Goal: Task Accomplishment & Management: Use online tool/utility

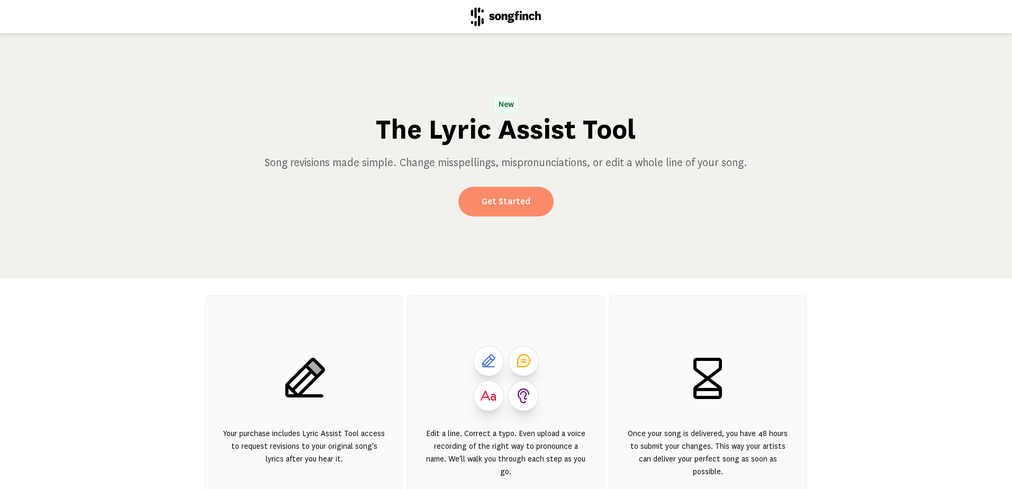
click at [495, 197] on link "Get Started" at bounding box center [505, 202] width 95 height 30
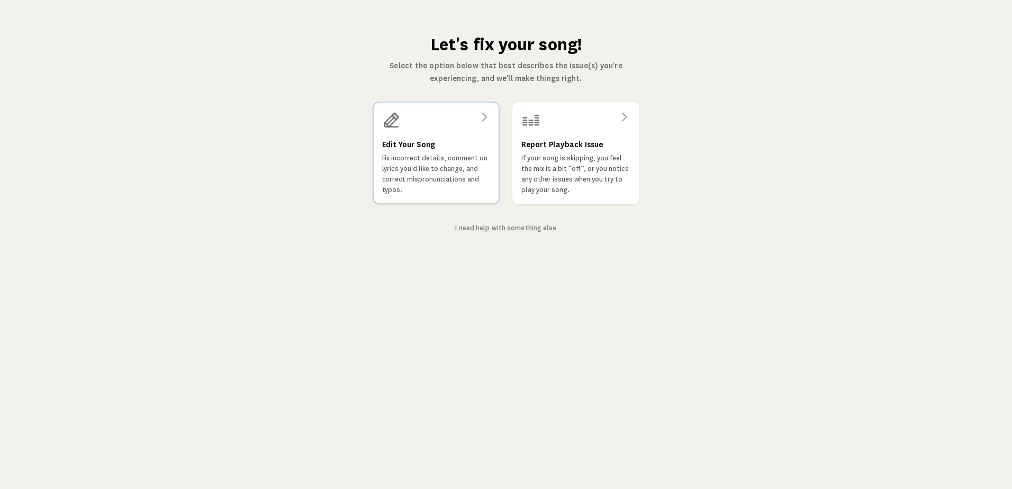
click at [421, 166] on p "Fix incorrect details, comment on lyrics you'd like to change, and correct misp…" at bounding box center [436, 174] width 109 height 42
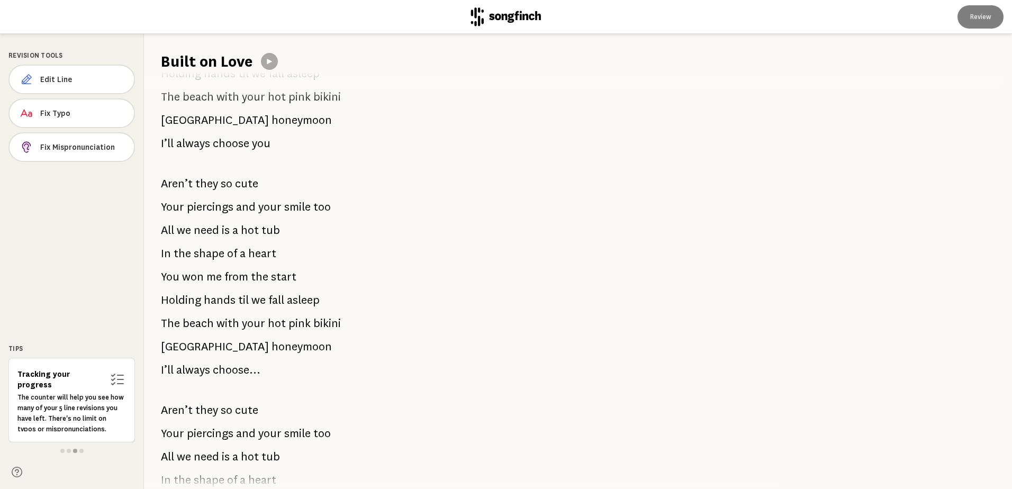
scroll to position [817, 0]
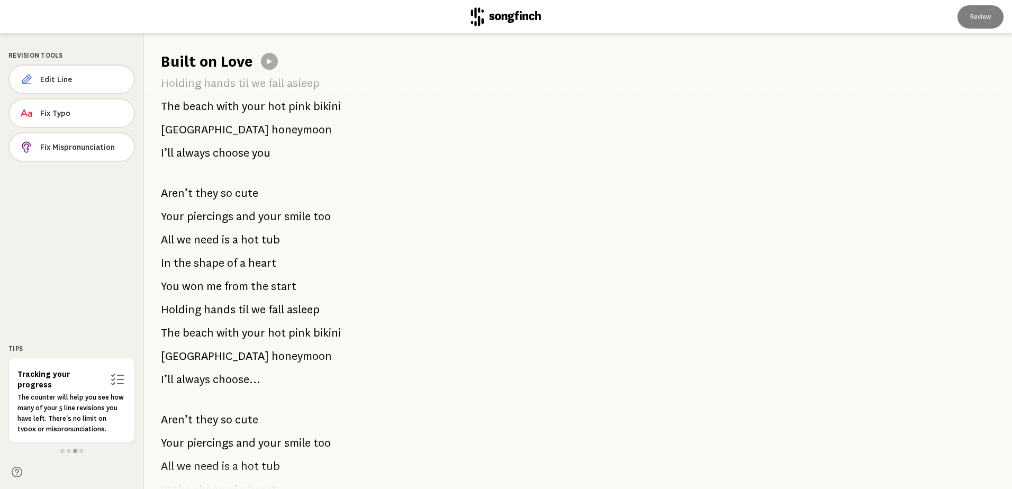
drag, startPoint x: 276, startPoint y: 381, endPoint x: 178, endPoint y: 369, distance: 98.6
click at [178, 369] on div "Your beauty and your smile The way you’re honest and your loyal You got a carin…" at bounding box center [456, 280] width 625 height 417
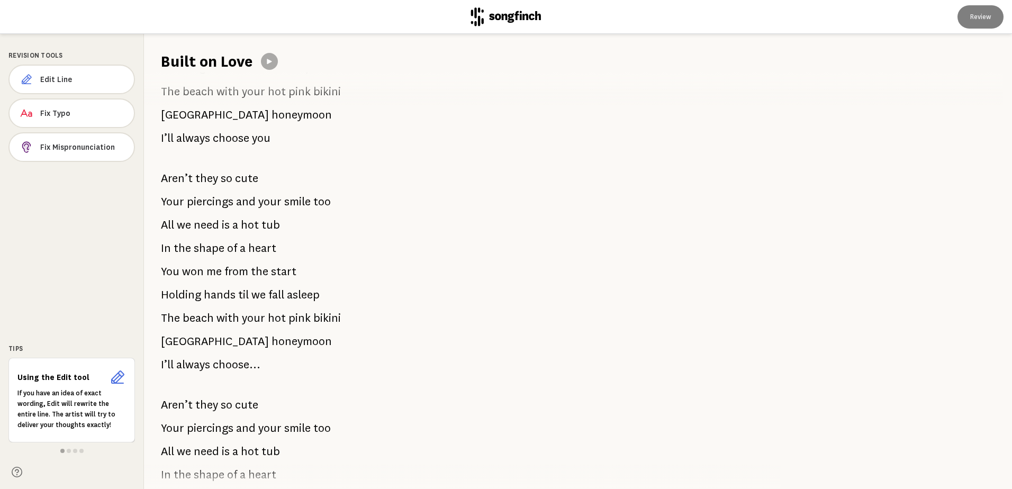
scroll to position [830, 0]
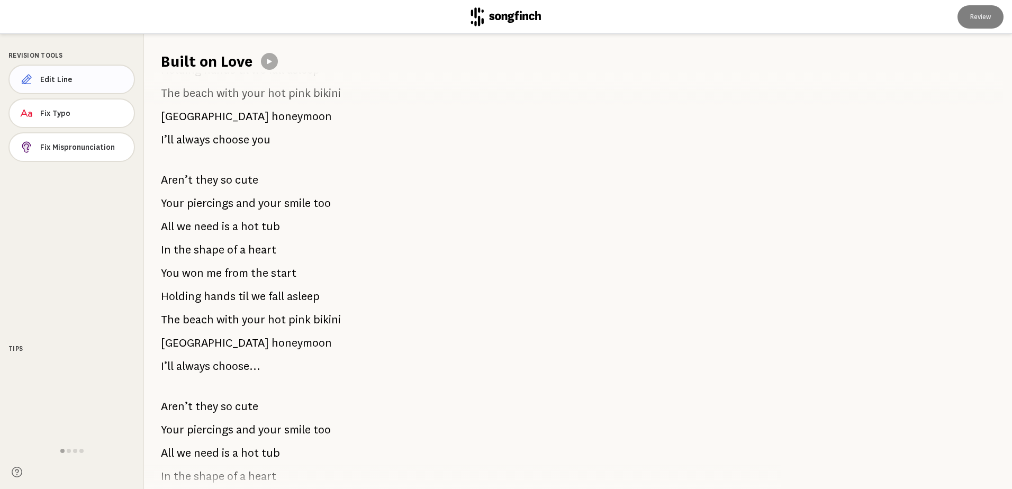
click at [60, 78] on span "Edit Line" at bounding box center [82, 79] width 85 height 11
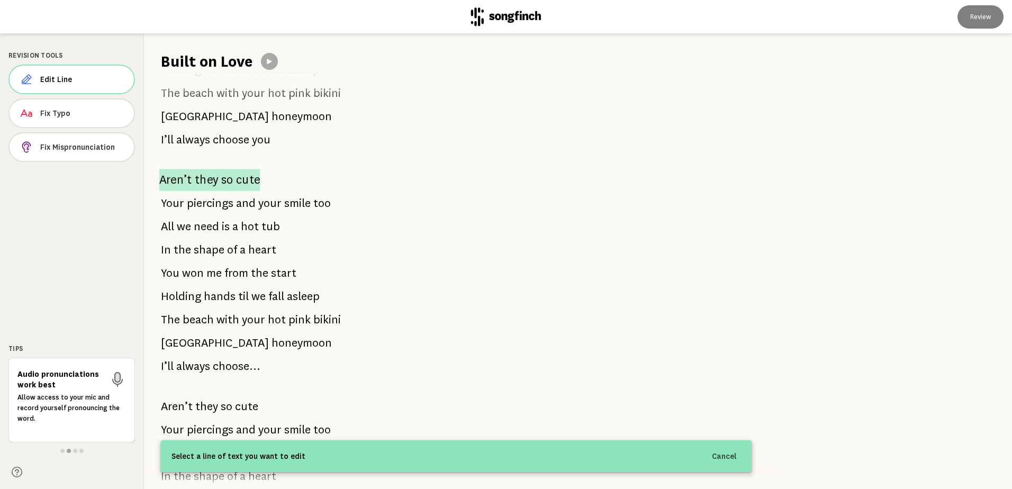
click at [193, 178] on p "Aren’t they so cute" at bounding box center [209, 180] width 101 height 22
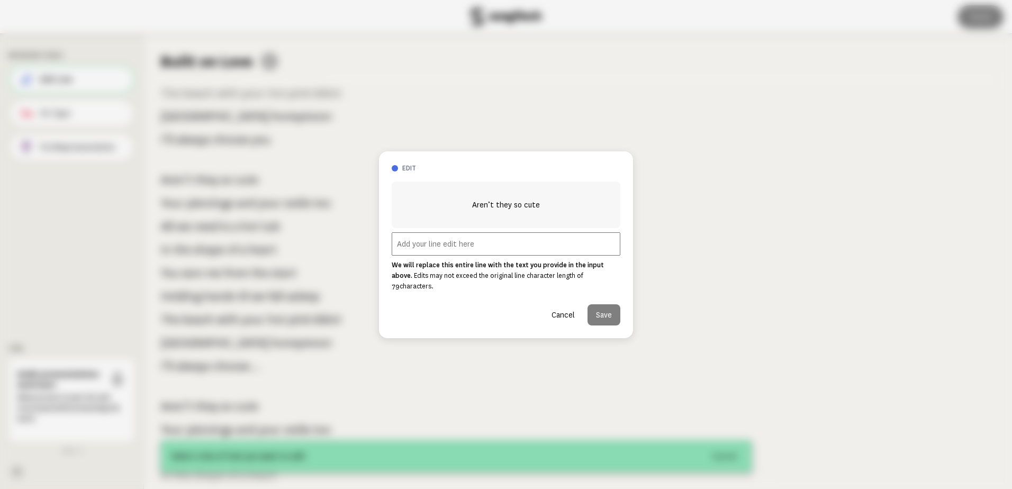
click at [418, 252] on input "text" at bounding box center [506, 243] width 229 height 23
click at [565, 311] on button "Cancel" at bounding box center [563, 314] width 40 height 21
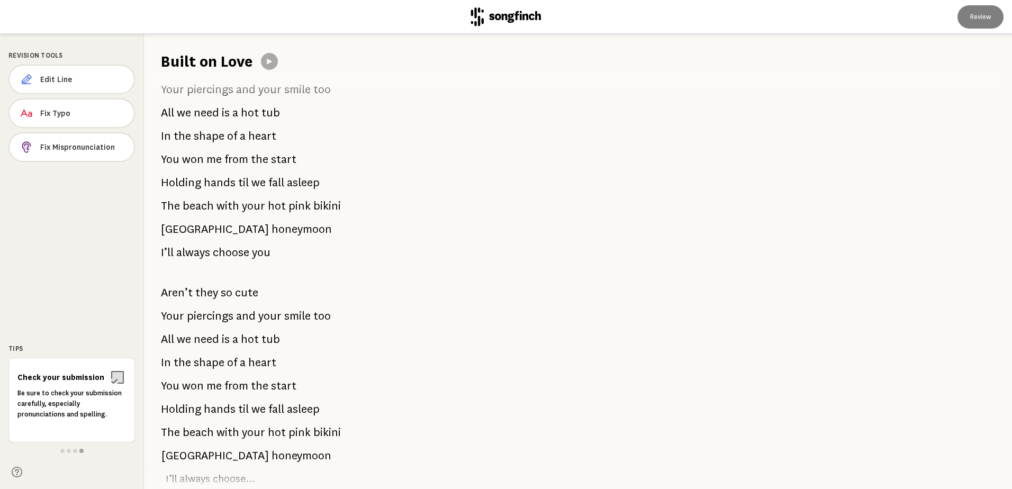
scroll to position [737, 0]
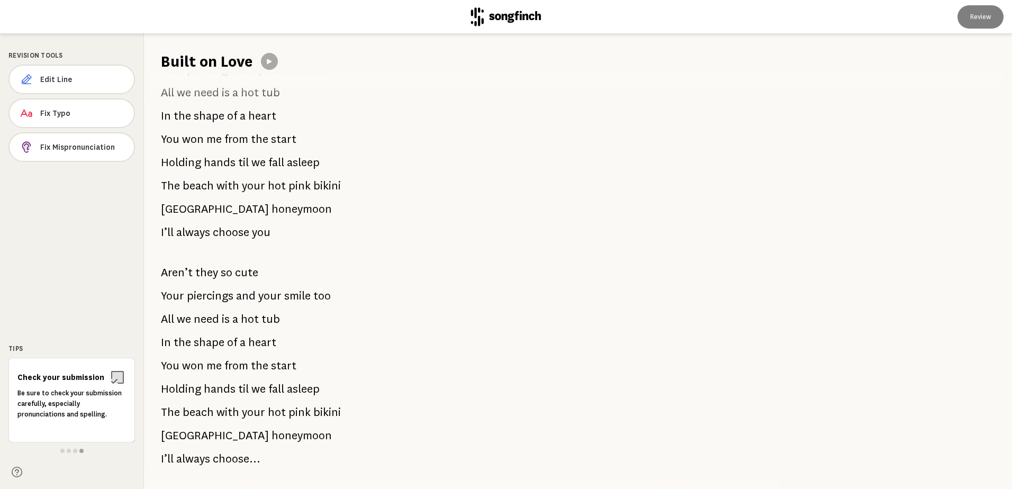
click at [191, 271] on p "Aren’t they so cute" at bounding box center [209, 272] width 97 height 21
click at [40, 74] on button "Edit Line" at bounding box center [71, 80] width 127 height 30
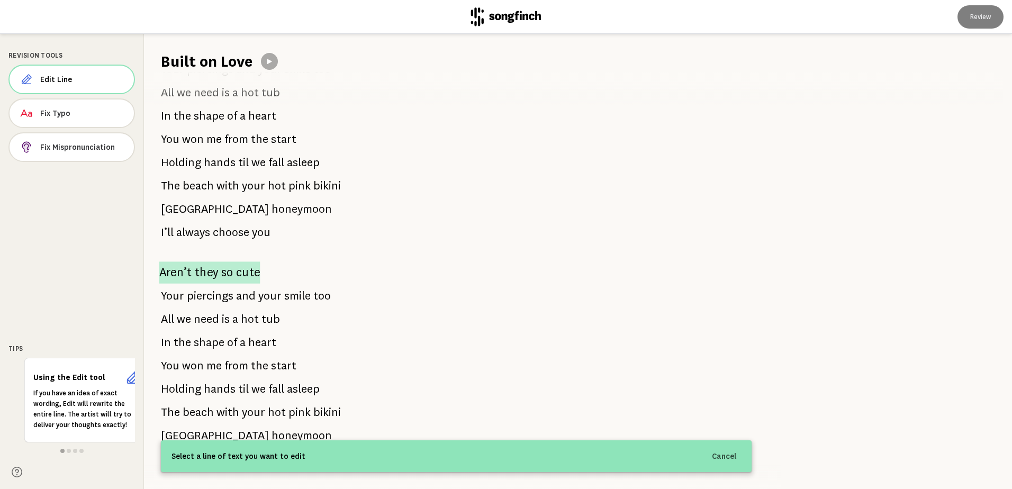
click at [202, 271] on span "they" at bounding box center [207, 272] width 24 height 22
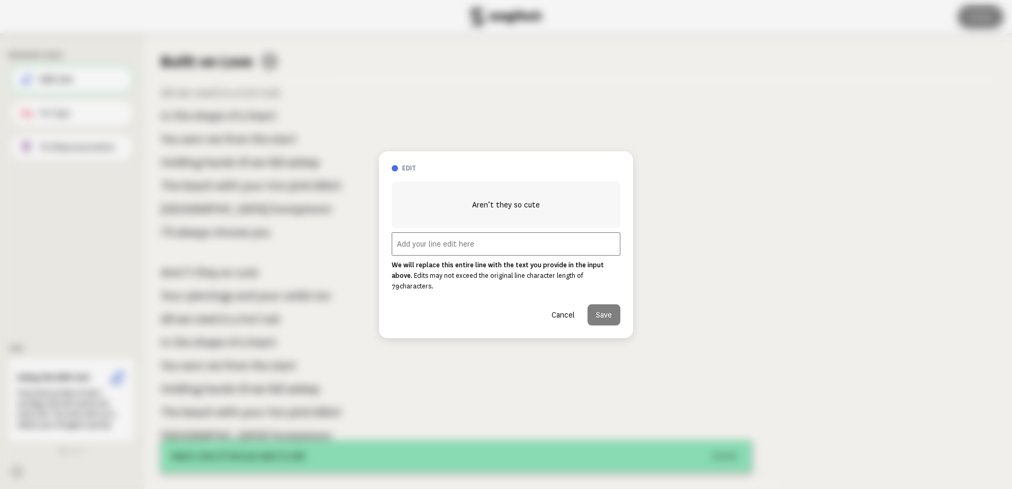
click at [436, 250] on input "text" at bounding box center [506, 243] width 229 height 23
click at [488, 248] on input "[DATE] Night Fireball Y" at bounding box center [506, 243] width 229 height 23
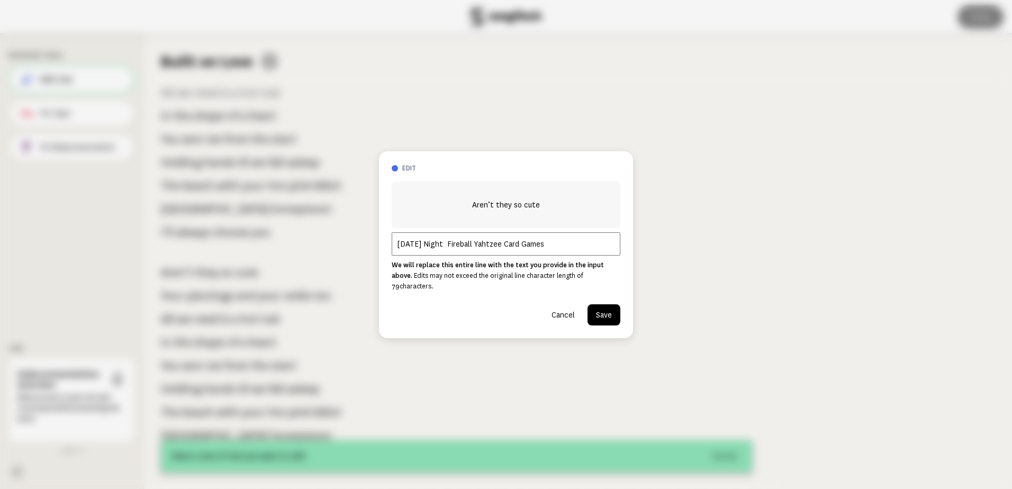
type input "[DATE] Night Fireball Yahtzee Card Games"
click at [603, 308] on button "Save" at bounding box center [604, 314] width 33 height 21
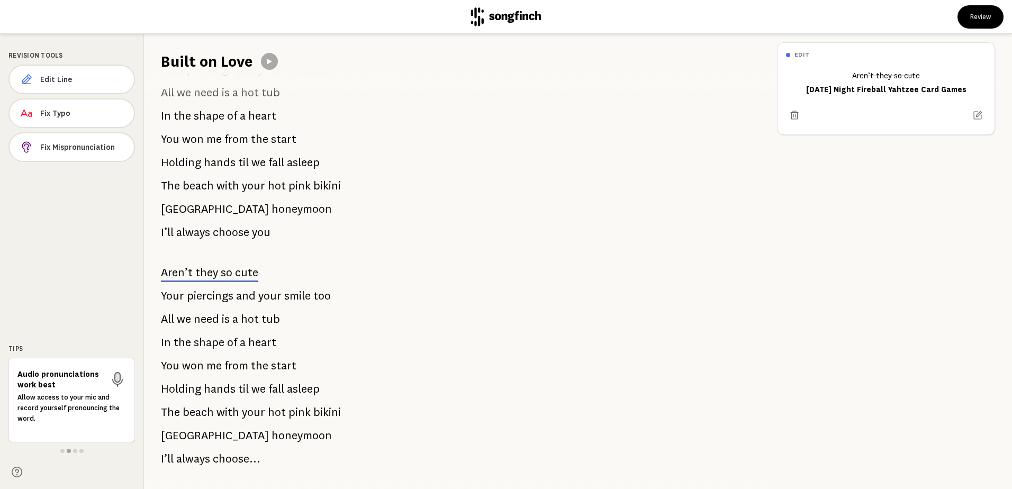
click at [195, 297] on span "piercings" at bounding box center [210, 295] width 47 height 21
click at [48, 73] on button "Edit Line" at bounding box center [71, 80] width 127 height 30
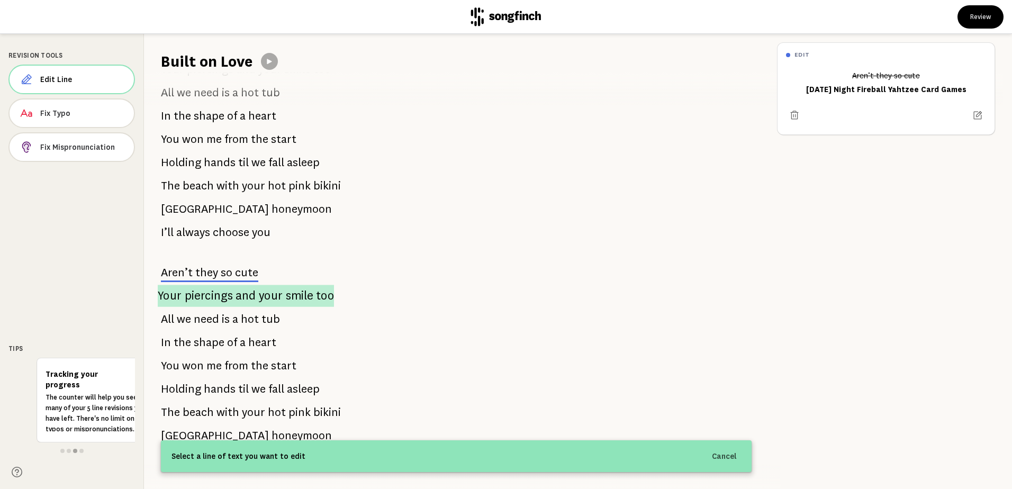
click at [223, 302] on span "piercings" at bounding box center [209, 296] width 48 height 22
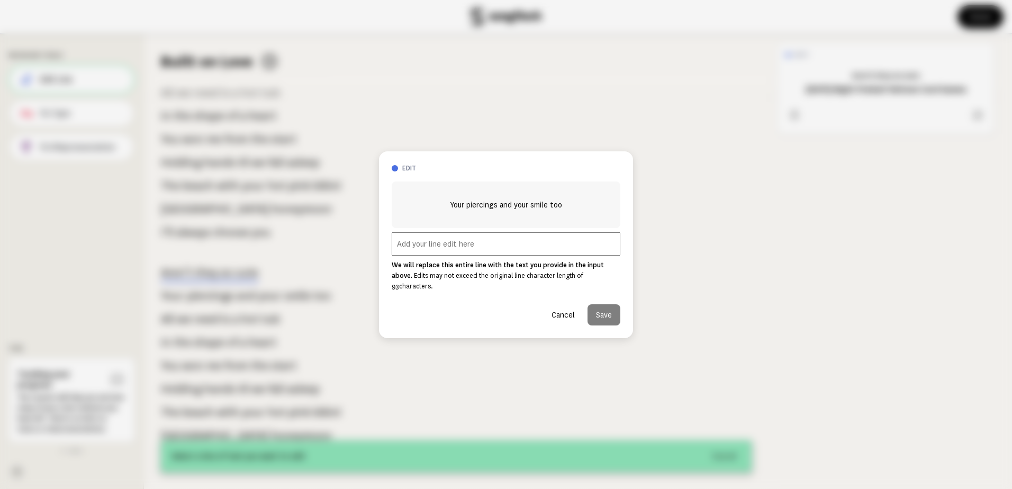
click at [407, 250] on input "text" at bounding box center [506, 243] width 229 height 23
type input "t"
type input "To we didn't start the fire"
click at [606, 308] on button "Save" at bounding box center [604, 314] width 33 height 21
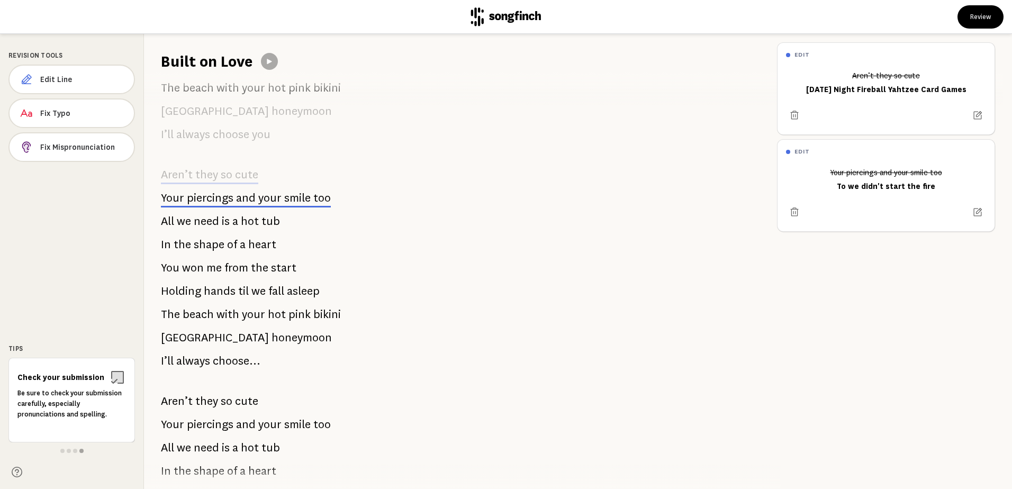
scroll to position [830, 0]
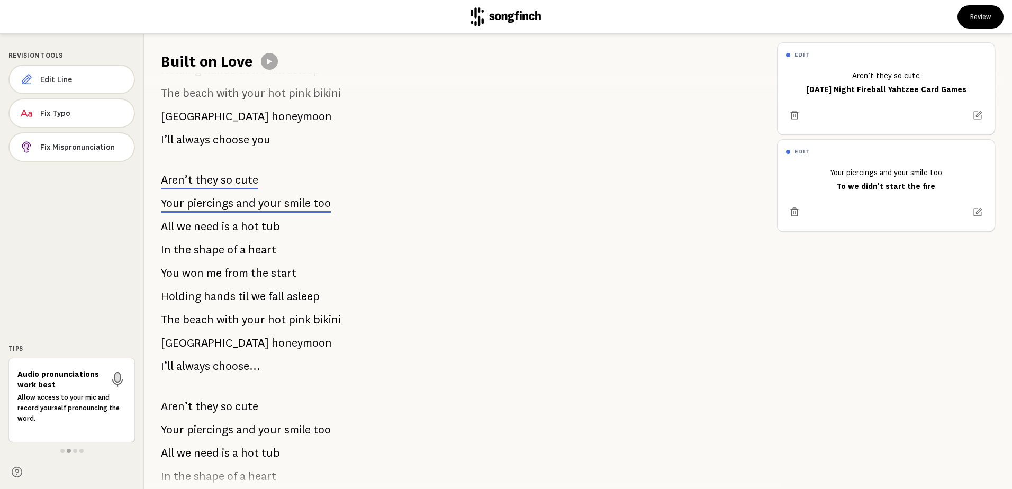
click at [216, 230] on span "need" at bounding box center [206, 226] width 25 height 21
click at [77, 80] on span "Edit Line" at bounding box center [82, 79] width 85 height 11
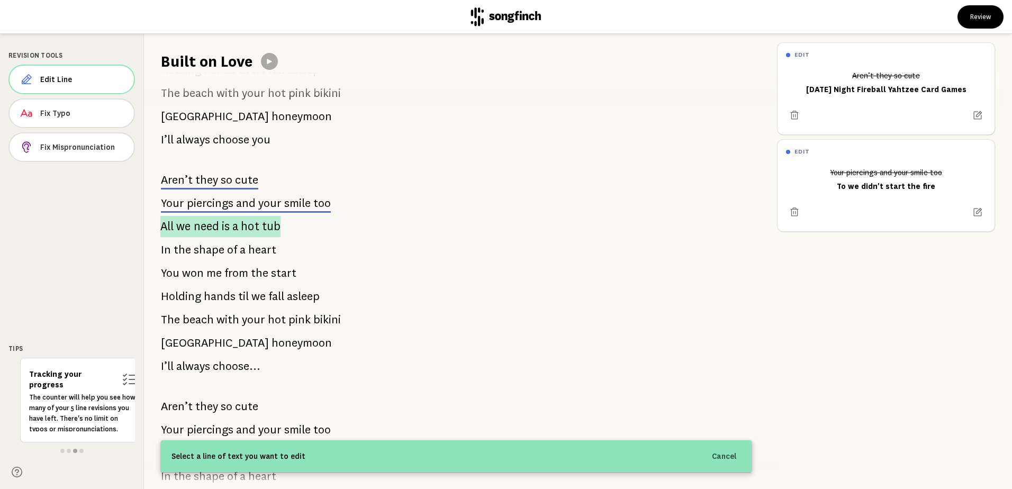
click at [202, 228] on span "need" at bounding box center [206, 226] width 25 height 21
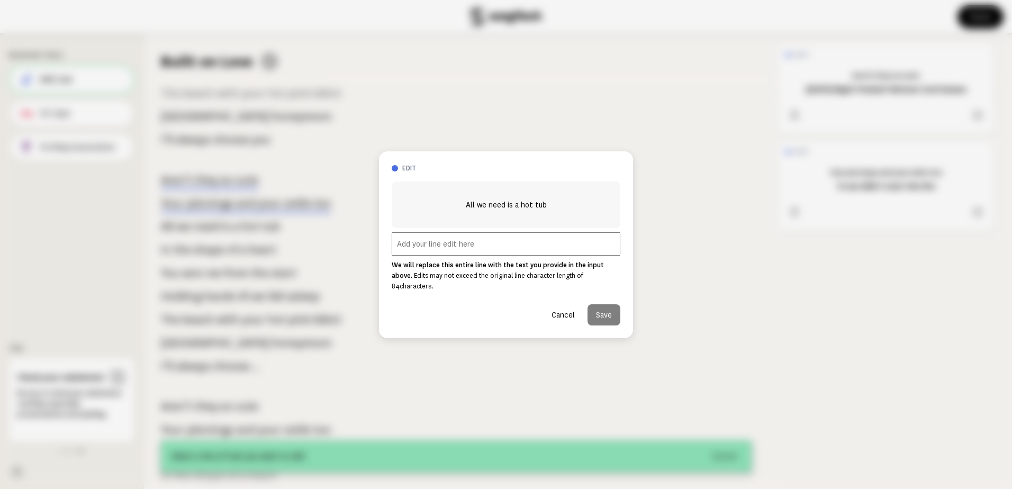
click at [565, 307] on button "Cancel" at bounding box center [563, 314] width 40 height 21
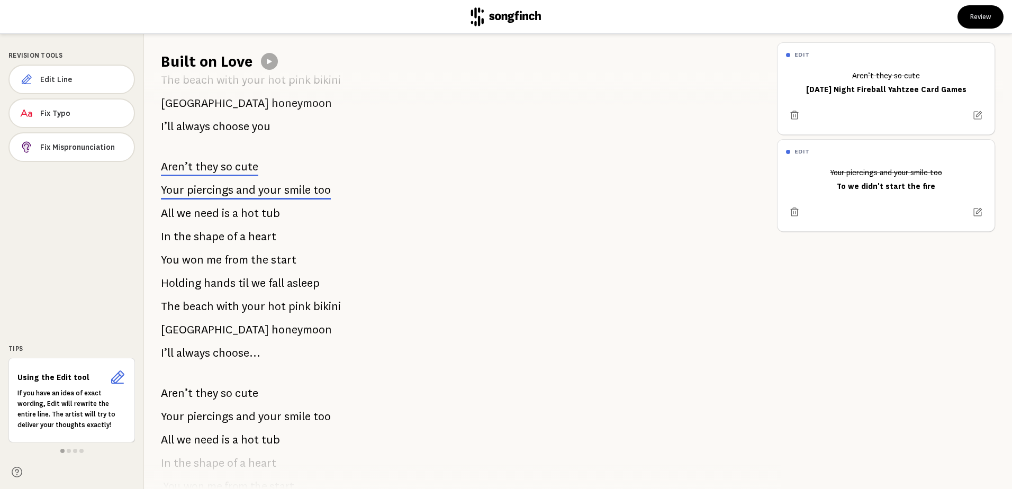
scroll to position [724, 0]
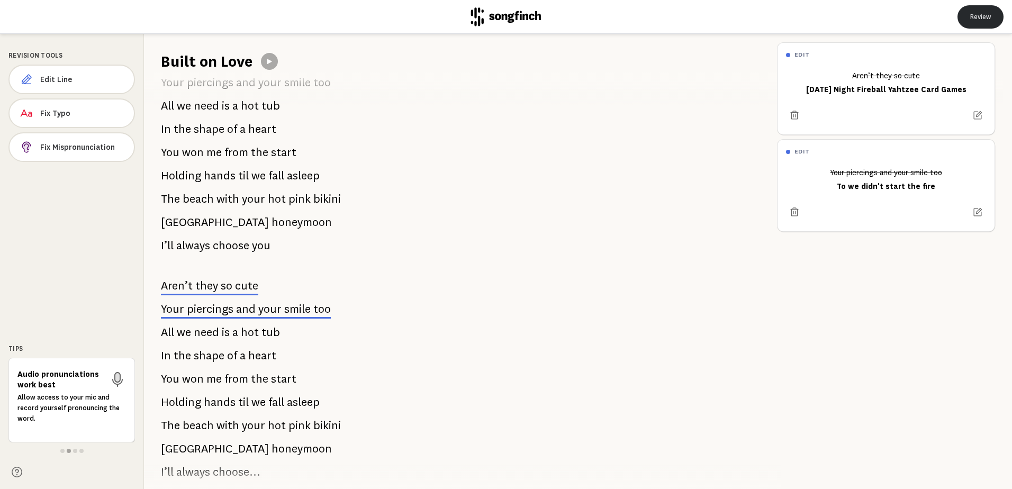
click at [978, 20] on button "Review" at bounding box center [981, 16] width 46 height 23
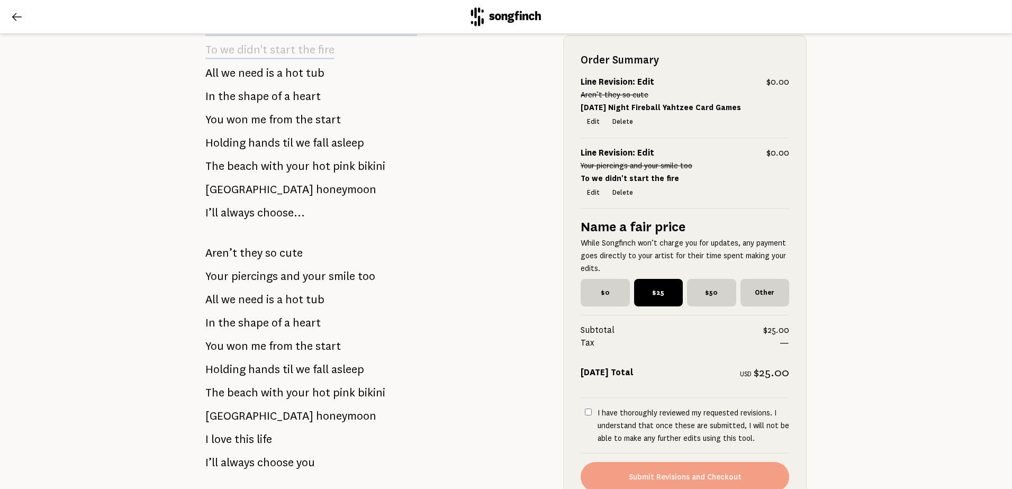
scroll to position [1176, 0]
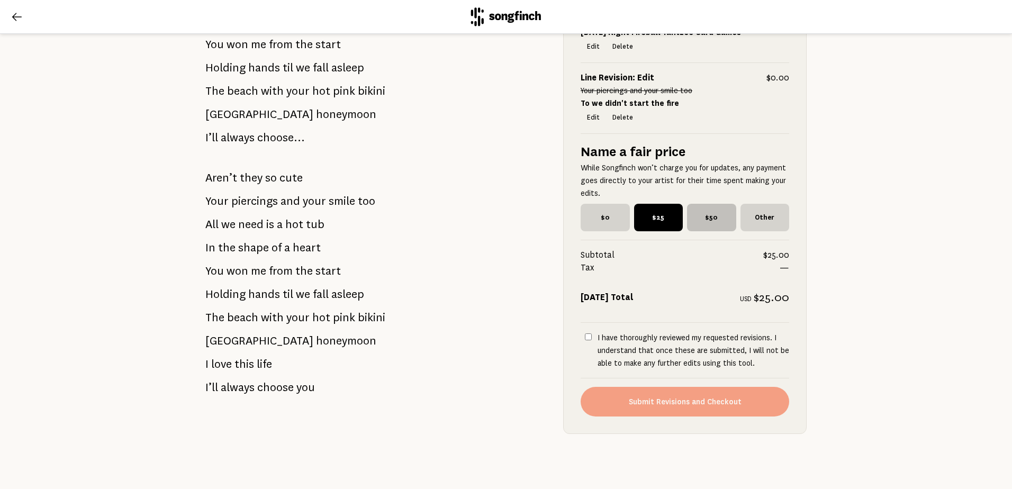
click at [711, 204] on span "$50" at bounding box center [711, 218] width 49 height 28
click at [694, 204] on input "$50" at bounding box center [690, 207] width 7 height 7
radio input "true"
click at [581, 331] on label "I have thoroughly reviewed my requested revisions. I understand that once these…" at bounding box center [685, 350] width 209 height 38
click at [585, 333] on input "I have thoroughly reviewed my requested revisions. I understand that once these…" at bounding box center [588, 336] width 7 height 7
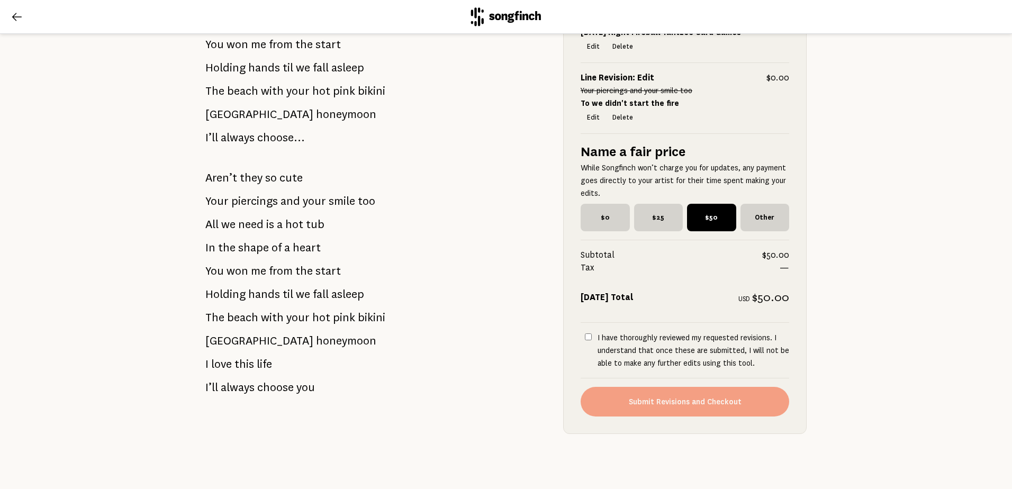
checkbox input "true"
